Goal: Contribute content: Add original content to the website for others to see

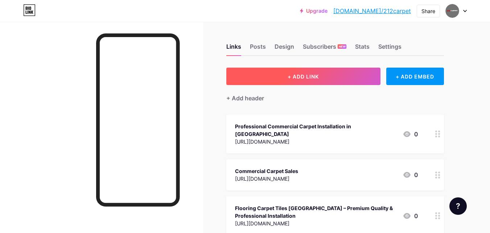
click at [320, 75] on button "+ ADD LINK" at bounding box center [303, 75] width 154 height 17
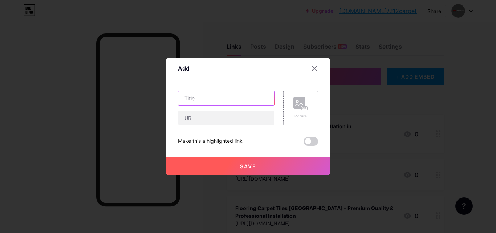
click at [207, 101] on input "text" at bounding box center [226, 98] width 96 height 15
paste input "NYC Hardwood Flooring"
type input "NYC Hardwood Flooring"
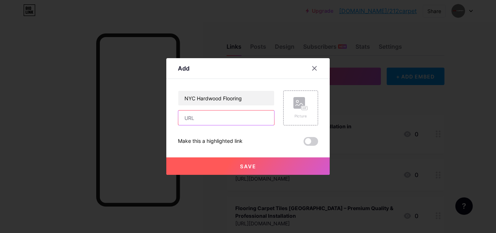
click at [203, 122] on input "text" at bounding box center [226, 117] width 96 height 15
paste input "[URL][DOMAIN_NAME]"
type input "[URL][DOMAIN_NAME]"
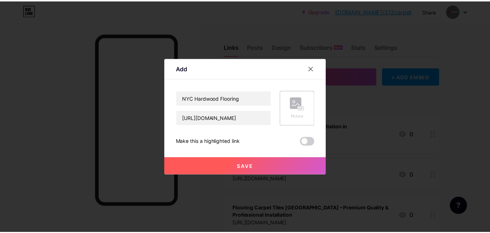
scroll to position [0, 0]
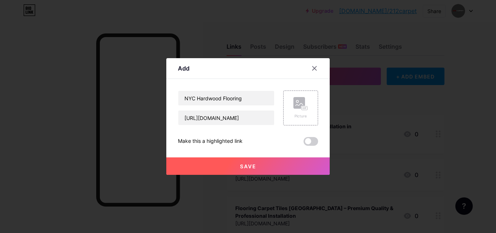
click at [246, 163] on span "Save" at bounding box center [248, 166] width 16 height 6
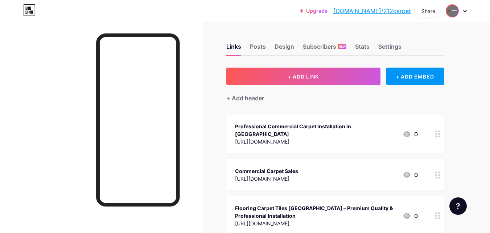
click at [455, 12] on img at bounding box center [453, 11] width 12 height 12
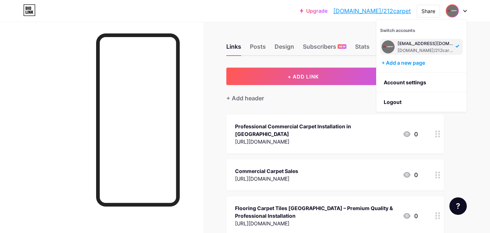
click at [409, 43] on div "[EMAIL_ADDRESS][DOMAIN_NAME]" at bounding box center [426, 44] width 56 height 6
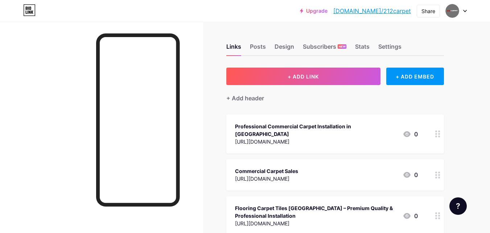
click at [385, 11] on link "[DOMAIN_NAME]/212carpet" at bounding box center [372, 11] width 78 height 9
